Goal: Information Seeking & Learning: Learn about a topic

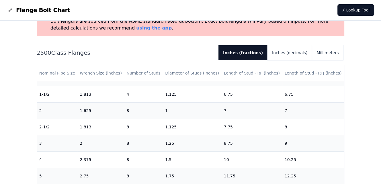
scroll to position [57, 0]
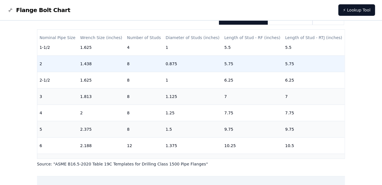
scroll to position [86, 0]
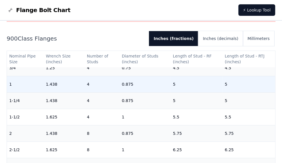
scroll to position [86, 0]
